Goal: Information Seeking & Learning: Learn about a topic

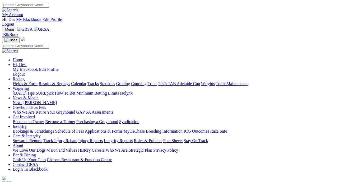
click at [24, 81] on link "Fields & Form" at bounding box center [25, 83] width 25 height 4
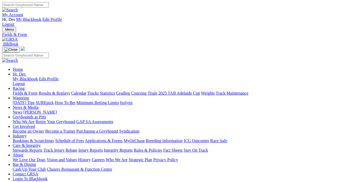
click at [25, 91] on link "Fields & Form" at bounding box center [25, 93] width 25 height 4
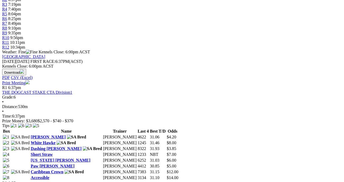
scroll to position [219, 0]
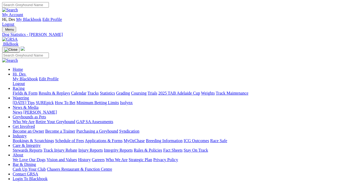
scroll to position [0, 1]
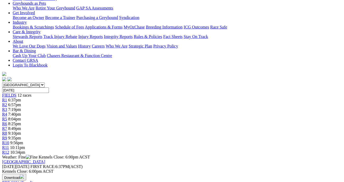
scroll to position [112, 0]
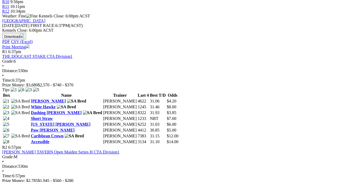
scroll to position [254, 0]
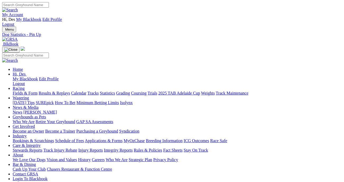
click at [29, 91] on link "Fields & Form" at bounding box center [25, 93] width 25 height 4
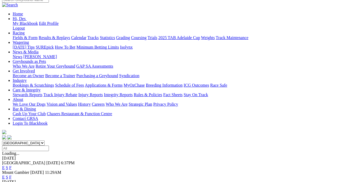
scroll to position [67, 0]
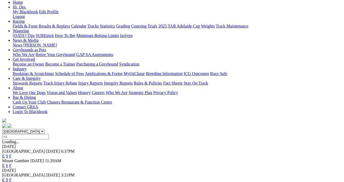
click at [5, 178] on link "E" at bounding box center [3, 180] width 3 height 4
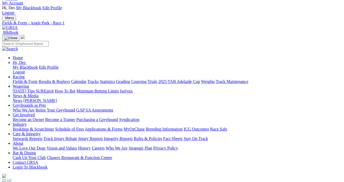
scroll to position [0, 1]
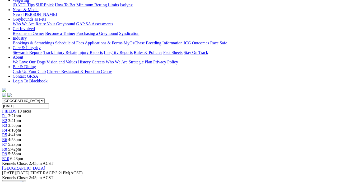
scroll to position [61, 0]
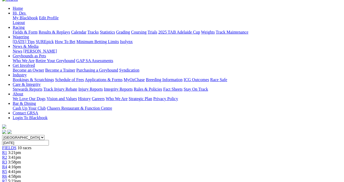
click at [7, 179] on span "R7" at bounding box center [4, 181] width 5 height 4
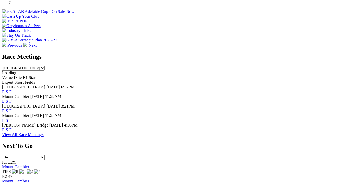
scroll to position [219, 0]
click at [12, 127] on link "F" at bounding box center [10, 129] width 2 height 4
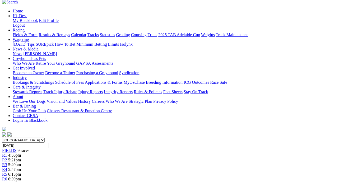
scroll to position [63, 0]
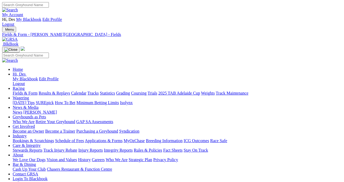
click at [29, 91] on link "Fields & Form" at bounding box center [25, 93] width 25 height 4
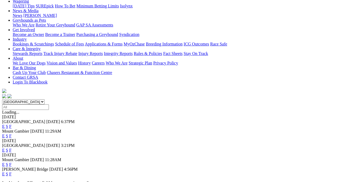
scroll to position [98, 0]
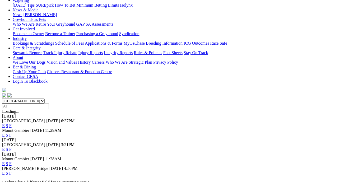
click at [12, 162] on link "F" at bounding box center [10, 164] width 2 height 4
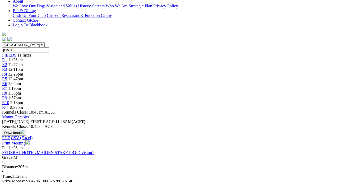
scroll to position [137, 0]
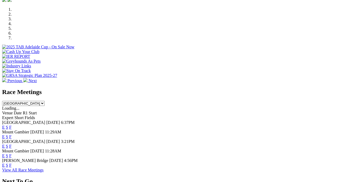
scroll to position [170, 0]
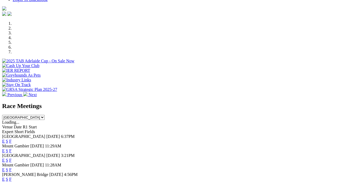
click at [5, 158] on link "E" at bounding box center [3, 160] width 3 height 4
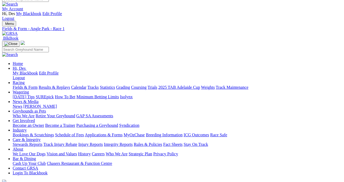
scroll to position [6, 0]
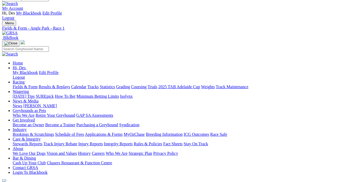
click at [133, 142] on link "Integrity Reports" at bounding box center [118, 144] width 29 height 4
